Goal: Transaction & Acquisition: Download file/media

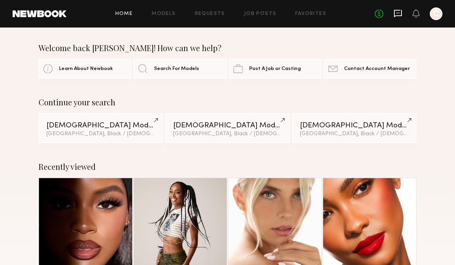
click at [395, 13] on icon at bounding box center [398, 13] width 9 height 9
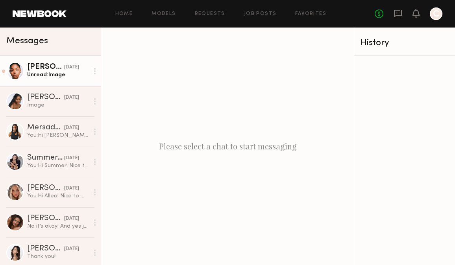
click at [77, 73] on div "Unread: Image" at bounding box center [58, 74] width 62 height 7
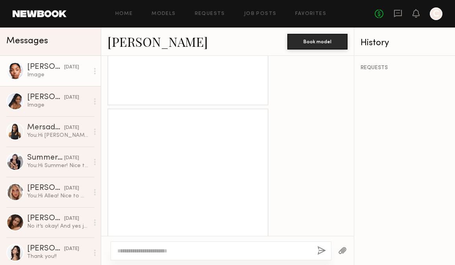
scroll to position [897, 0]
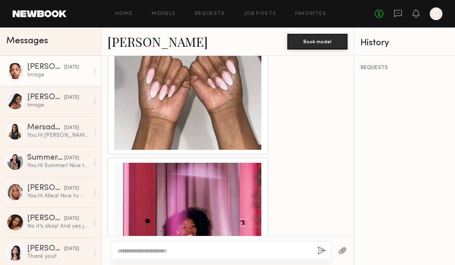
click at [191, 164] on div at bounding box center [188, 236] width 147 height 147
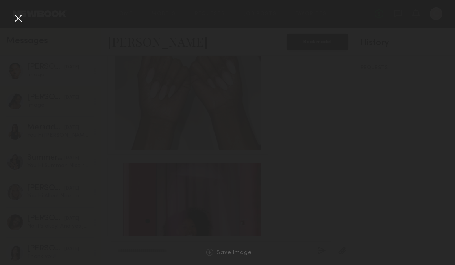
click at [24, 20] on div at bounding box center [18, 18] width 13 height 13
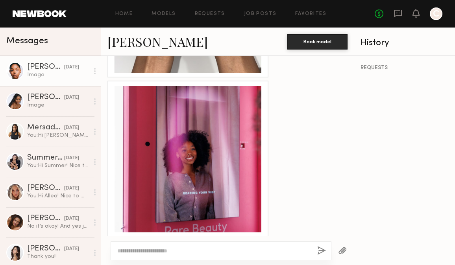
scroll to position [979, 0]
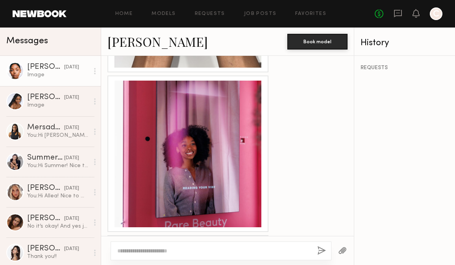
click at [235, 139] on div at bounding box center [188, 154] width 147 height 147
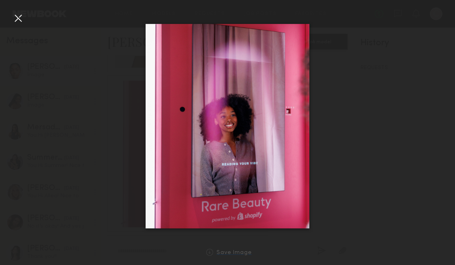
click at [221, 252] on div "Save Image" at bounding box center [234, 253] width 35 height 6
click at [362, 138] on div at bounding box center [227, 127] width 455 height 228
click at [19, 16] on div at bounding box center [18, 18] width 13 height 13
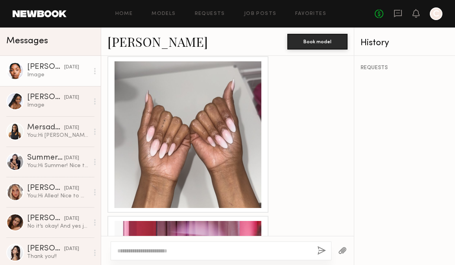
scroll to position [837, 0]
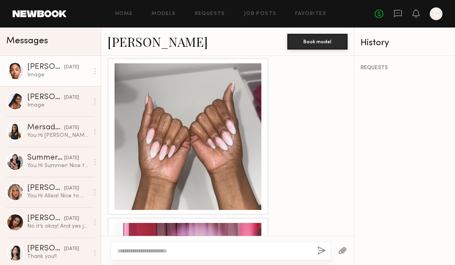
click at [227, 115] on div at bounding box center [188, 136] width 147 height 147
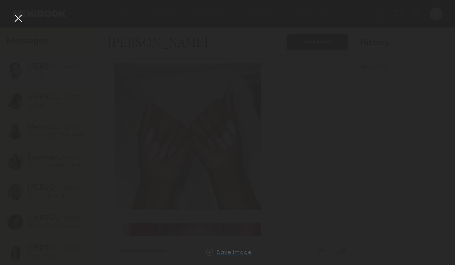
click at [237, 254] on div "Save Image" at bounding box center [234, 253] width 35 height 6
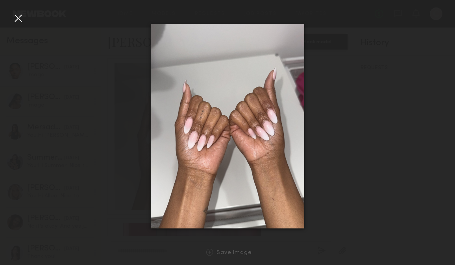
click at [312, 130] on div at bounding box center [227, 127] width 455 height 228
click at [314, 134] on div at bounding box center [227, 127] width 455 height 228
click at [17, 19] on div at bounding box center [18, 18] width 13 height 13
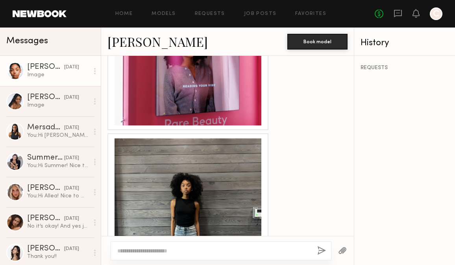
scroll to position [1109, 0]
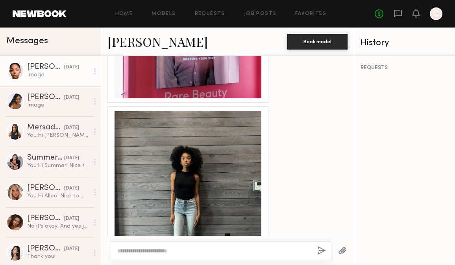
click at [211, 135] on div at bounding box center [188, 184] width 147 height 147
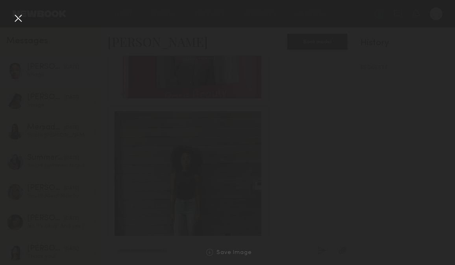
click at [233, 256] on div "Save Image" at bounding box center [227, 252] width 455 height 25
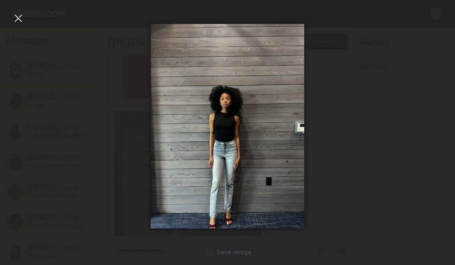
click at [229, 254] on div "Save Image" at bounding box center [234, 253] width 35 height 6
click at [230, 254] on div "Save Image" at bounding box center [234, 253] width 35 height 6
click at [96, 135] on div at bounding box center [227, 127] width 455 height 228
click at [19, 17] on div at bounding box center [18, 18] width 13 height 13
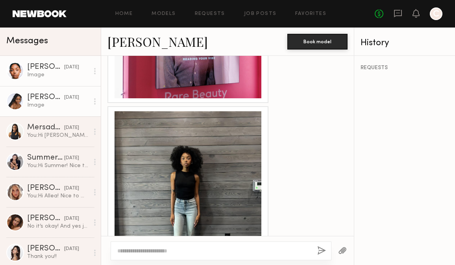
click at [56, 105] on div "Image" at bounding box center [58, 105] width 62 height 7
